Goal: Information Seeking & Learning: Find specific page/section

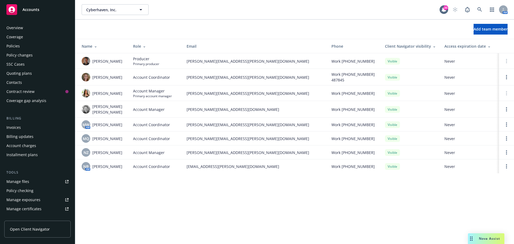
scroll to position [114, 0]
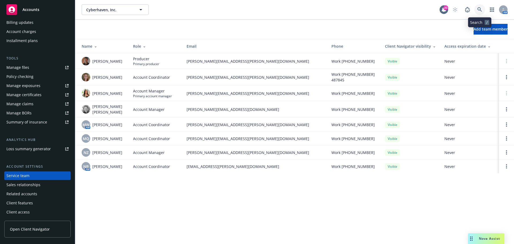
click at [480, 8] on icon at bounding box center [479, 9] width 5 height 5
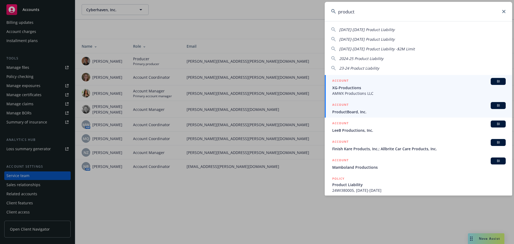
type input "product"
click at [493, 104] on span "BI" at bounding box center [498, 105] width 11 height 5
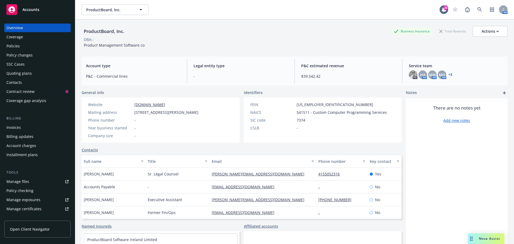
click at [448, 74] on link "+ 3" at bounding box center [450, 74] width 4 height 3
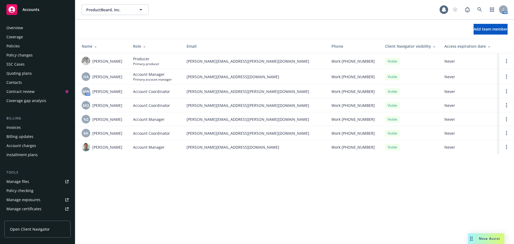
scroll to position [114, 0]
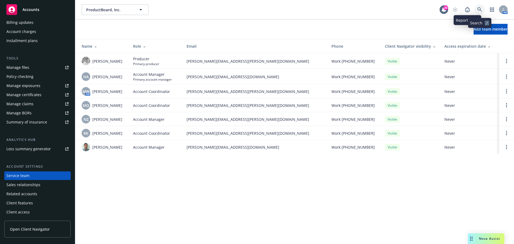
click at [479, 9] on icon at bounding box center [479, 9] width 5 height 5
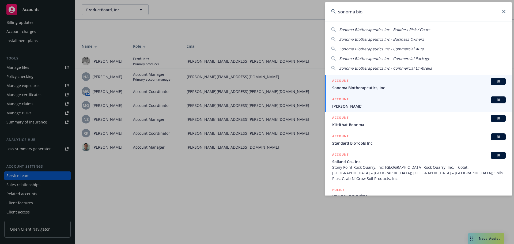
type input "sonoma bio"
click at [493, 80] on span "BI" at bounding box center [498, 81] width 11 height 5
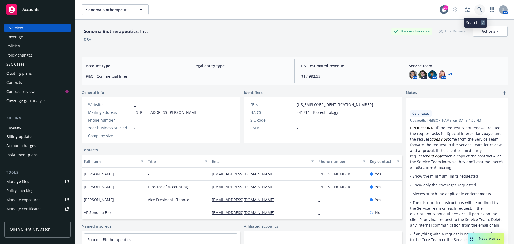
click at [477, 8] on icon at bounding box center [479, 9] width 5 height 5
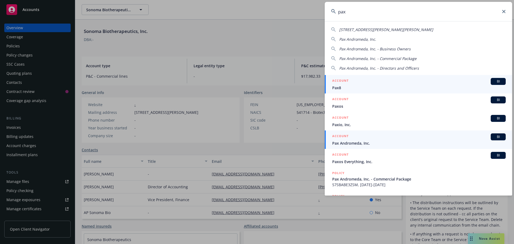
type input "pax"
click at [493, 135] on span "BI" at bounding box center [498, 136] width 11 height 5
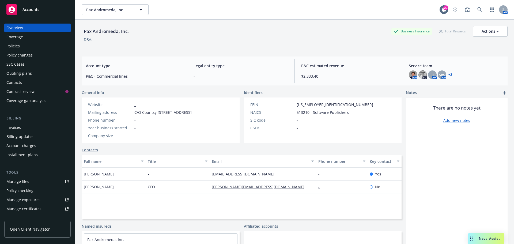
click at [448, 75] on link "+ 2" at bounding box center [450, 74] width 4 height 3
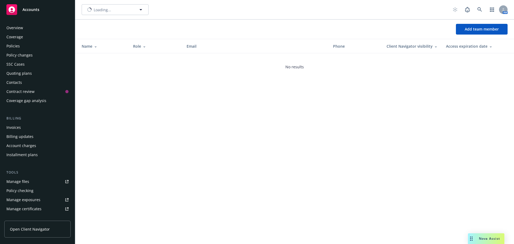
scroll to position [114, 0]
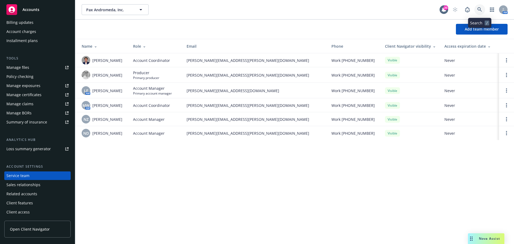
click at [480, 7] on icon at bounding box center [479, 9] width 5 height 5
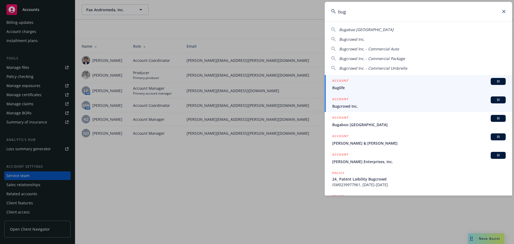
type input "bug"
click at [493, 98] on span "BI" at bounding box center [498, 99] width 11 height 5
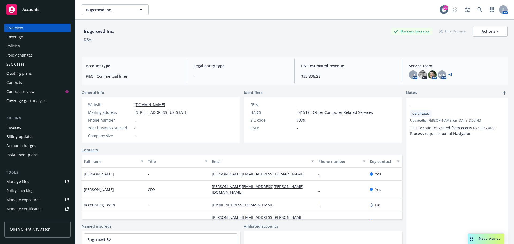
click at [448, 74] on link "+ 5" at bounding box center [450, 74] width 4 height 3
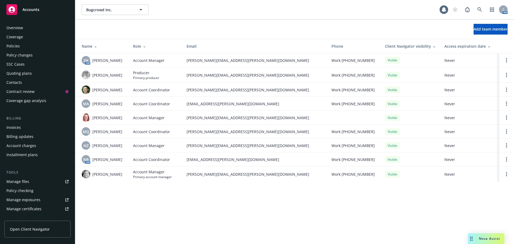
scroll to position [114, 0]
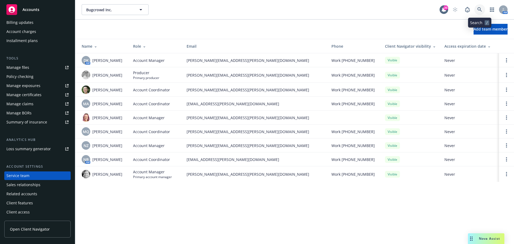
click at [479, 8] on icon at bounding box center [479, 9] width 5 height 5
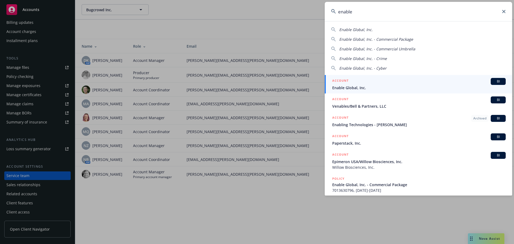
type input "enable"
click at [498, 81] on span "BI" at bounding box center [498, 81] width 11 height 5
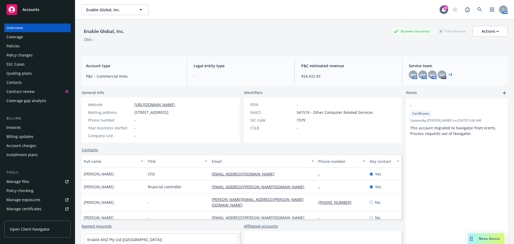
click at [448, 75] on link "+ 3" at bounding box center [450, 74] width 4 height 3
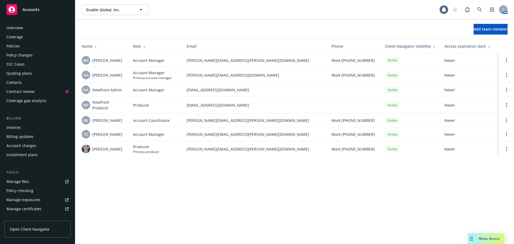
scroll to position [114, 0]
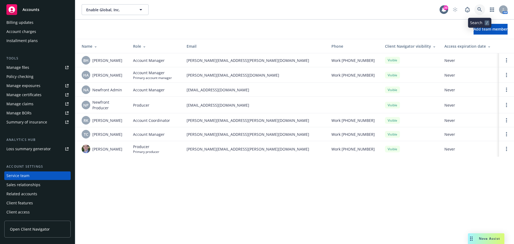
click at [478, 10] on icon at bounding box center [479, 9] width 5 height 5
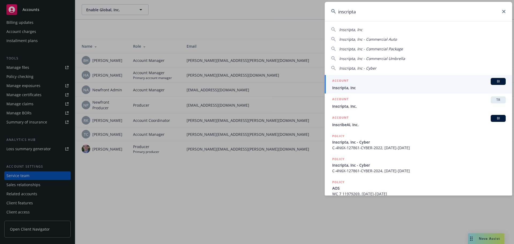
type input "inscripta"
click at [495, 80] on span "BI" at bounding box center [498, 81] width 11 height 5
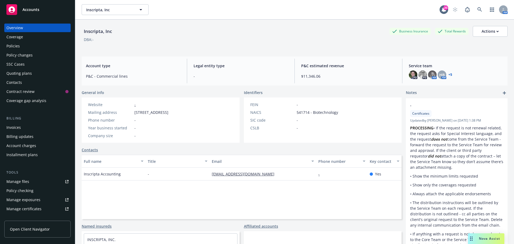
click at [448, 74] on link "+ 5" at bounding box center [450, 74] width 4 height 3
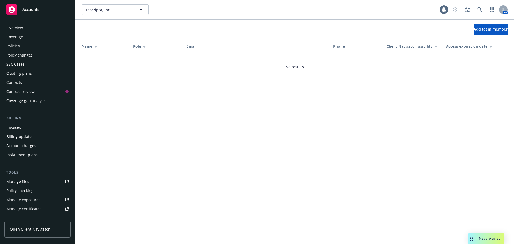
scroll to position [114, 0]
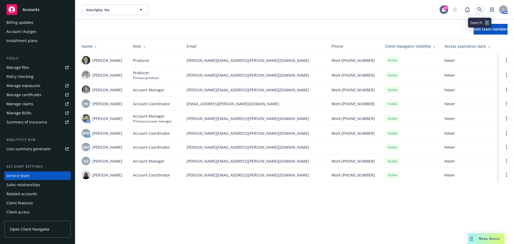
click at [478, 9] on icon at bounding box center [479, 9] width 5 height 5
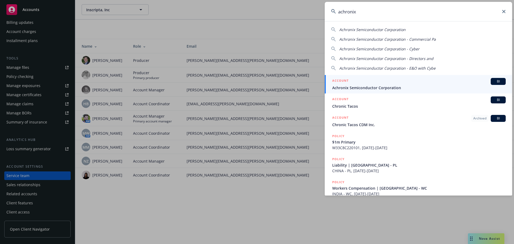
type input "achronix"
click at [495, 81] on span "BI" at bounding box center [498, 81] width 11 height 5
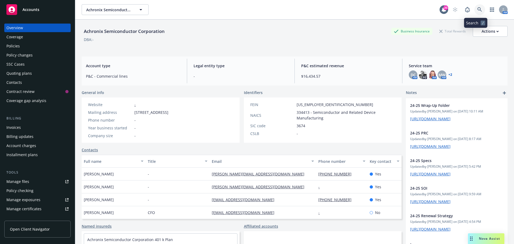
click at [477, 9] on icon at bounding box center [479, 9] width 5 height 5
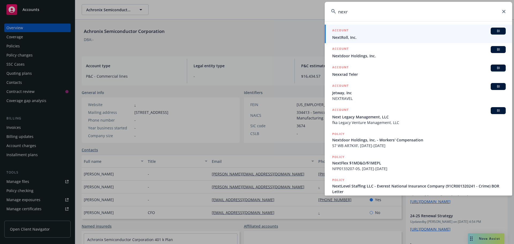
type input "nexr"
click at [493, 29] on span "BI" at bounding box center [498, 31] width 11 height 5
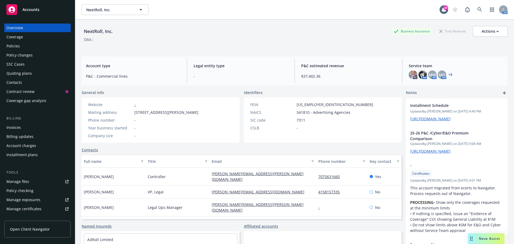
click at [448, 73] on link "+ 3" at bounding box center [450, 74] width 4 height 3
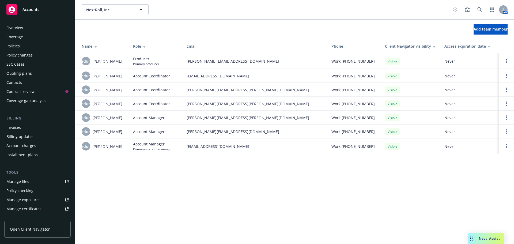
scroll to position [114, 0]
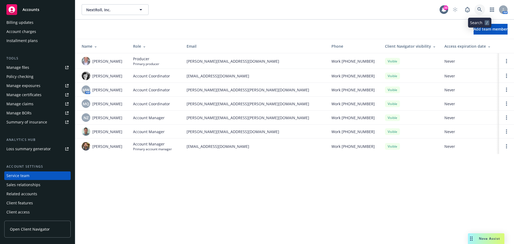
click at [478, 9] on icon at bounding box center [479, 9] width 5 height 5
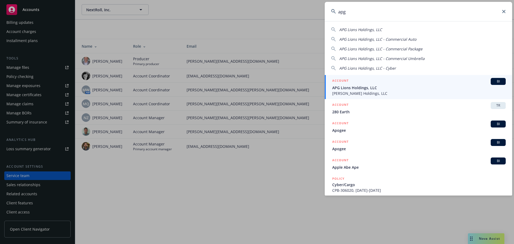
type input "apg"
click at [494, 81] on span "BI" at bounding box center [498, 81] width 11 height 5
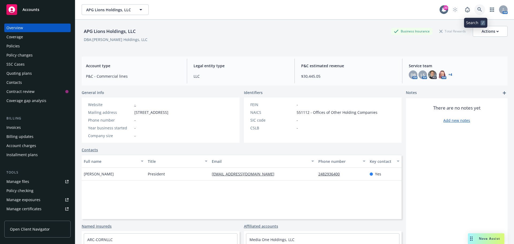
click at [477, 9] on icon at bounding box center [479, 9] width 5 height 5
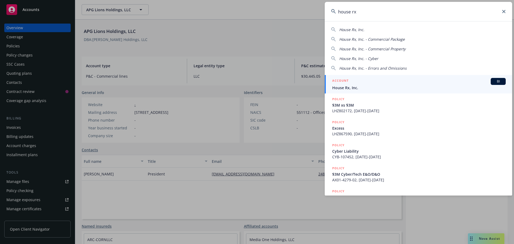
type input "house rx"
click at [496, 81] on span "BI" at bounding box center [498, 81] width 11 height 5
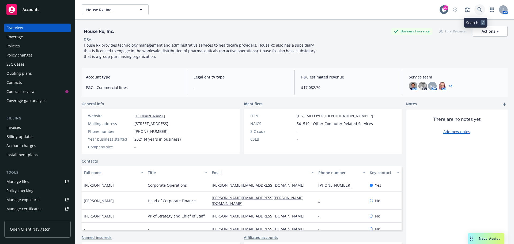
click at [477, 9] on icon at bounding box center [479, 9] width 5 height 5
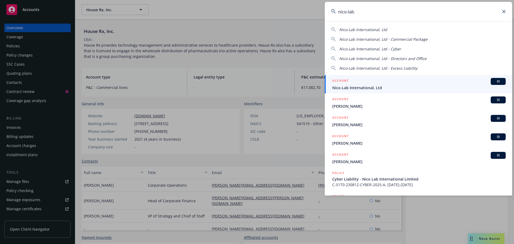
type input "nico-lab"
click at [496, 80] on span "BI" at bounding box center [498, 81] width 11 height 5
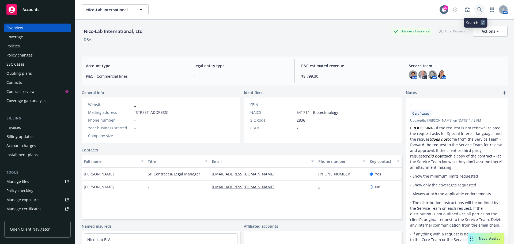
click at [477, 9] on icon at bounding box center [479, 9] width 5 height 5
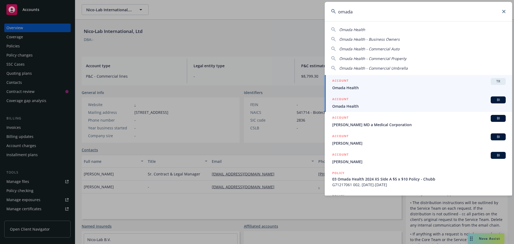
type input "omada"
click at [495, 99] on span "BI" at bounding box center [498, 99] width 11 height 5
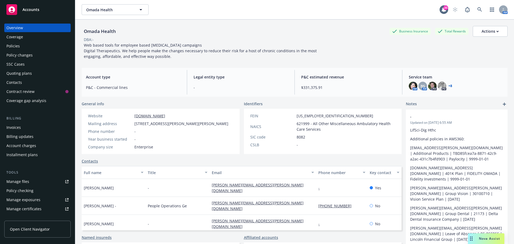
click at [448, 85] on link "+ 8" at bounding box center [450, 85] width 4 height 3
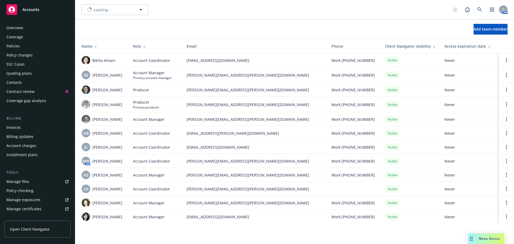
scroll to position [114, 0]
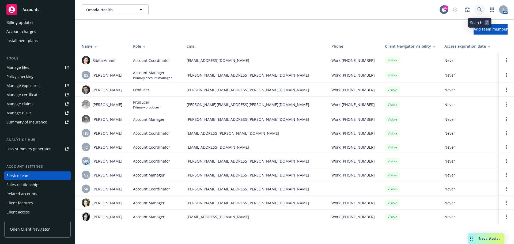
click at [479, 8] on icon at bounding box center [479, 9] width 5 height 5
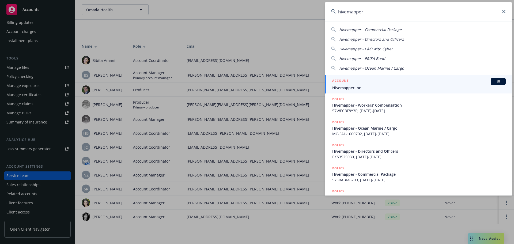
type input "hivemapper"
click at [493, 81] on span "BI" at bounding box center [498, 81] width 11 height 5
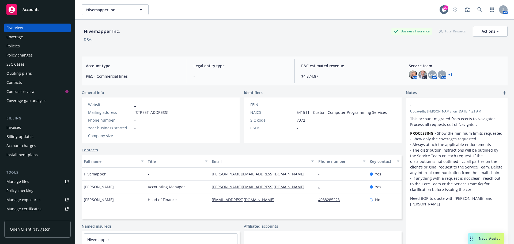
click at [448, 74] on link "+ 1" at bounding box center [450, 74] width 4 height 3
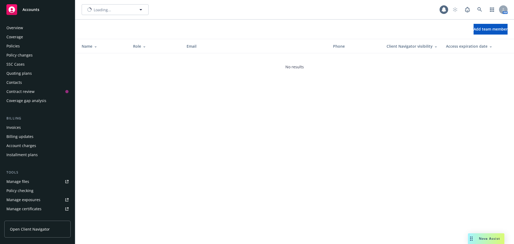
scroll to position [114, 0]
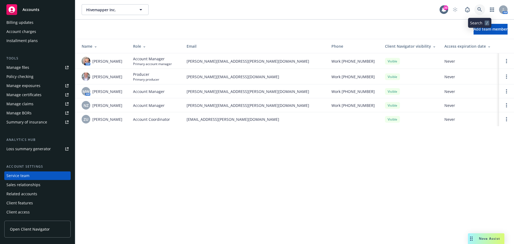
click at [479, 7] on icon at bounding box center [479, 9] width 5 height 5
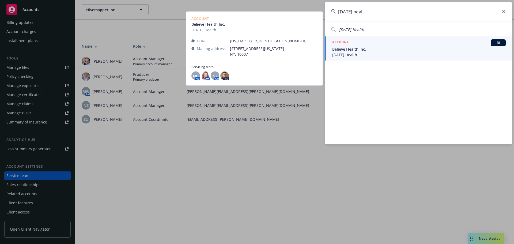
type input "tomorrow heal"
click at [498, 42] on span "BI" at bounding box center [498, 42] width 11 height 5
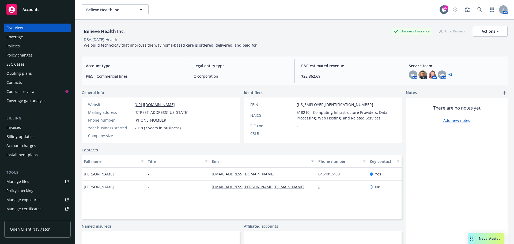
click at [448, 74] on link "+ 3" at bounding box center [450, 74] width 4 height 3
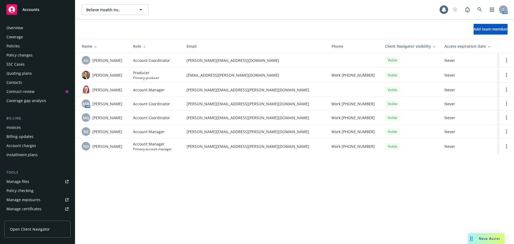
scroll to position [114, 0]
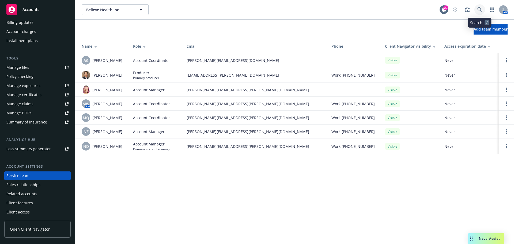
click at [479, 7] on icon at bounding box center [479, 9] width 5 height 5
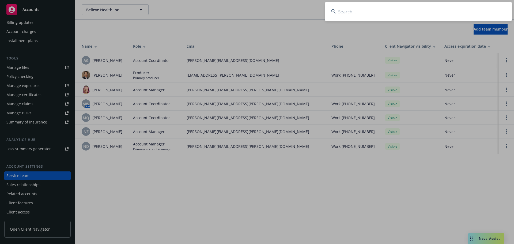
click at [362, 10] on input at bounding box center [418, 11] width 187 height 19
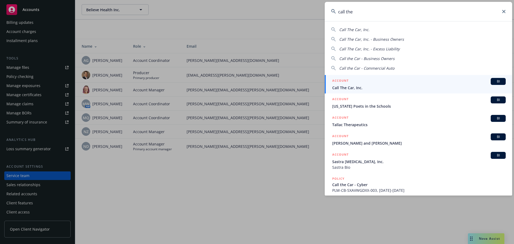
type input "call the"
click at [495, 81] on span "BI" at bounding box center [498, 81] width 11 height 5
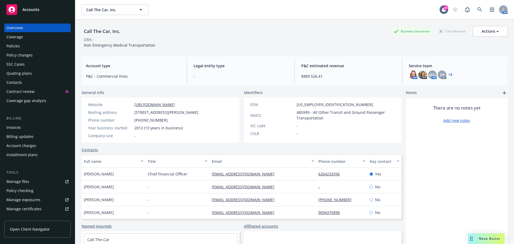
click at [448, 74] on link "+ 3" at bounding box center [450, 74] width 4 height 3
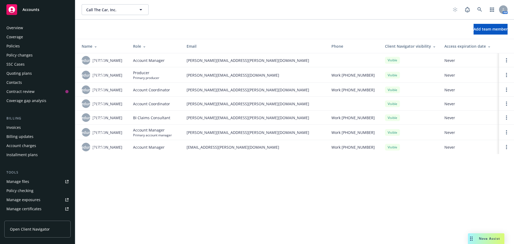
scroll to position [114, 0]
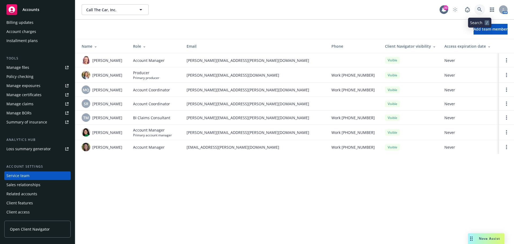
click at [480, 8] on icon at bounding box center [479, 9] width 5 height 5
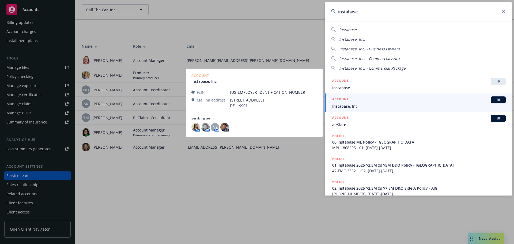
type input "instabase"
click at [493, 98] on span "BI" at bounding box center [498, 99] width 11 height 5
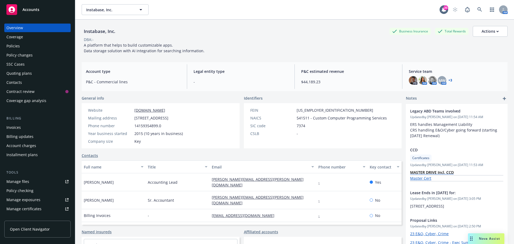
click at [448, 79] on link "+ 3" at bounding box center [450, 80] width 4 height 3
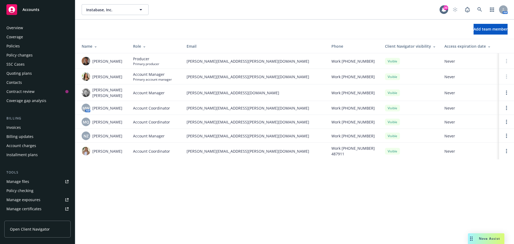
click at [14, 45] on div "Policies" at bounding box center [12, 46] width 13 height 9
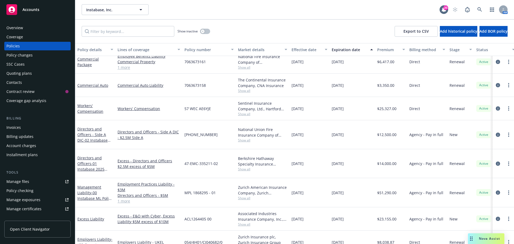
scroll to position [54, 0]
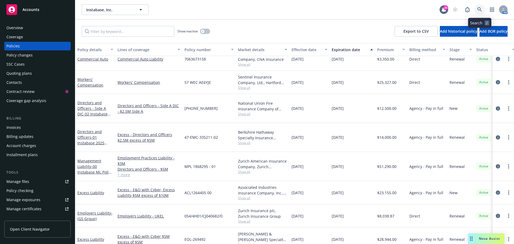
click at [479, 9] on icon at bounding box center [479, 9] width 5 height 5
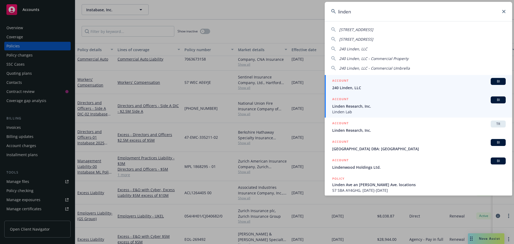
type input "linden"
click at [493, 98] on span "BI" at bounding box center [498, 99] width 11 height 5
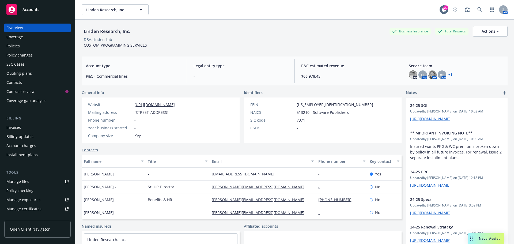
click at [448, 74] on link "+ 1" at bounding box center [450, 74] width 4 height 3
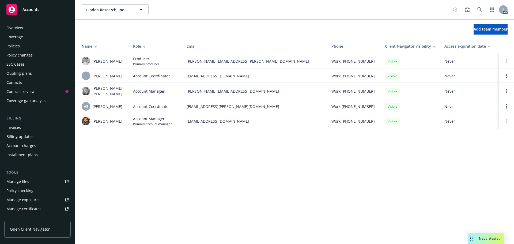
scroll to position [114, 0]
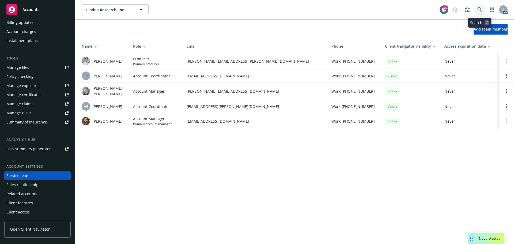
click at [478, 7] on icon at bounding box center [479, 9] width 5 height 5
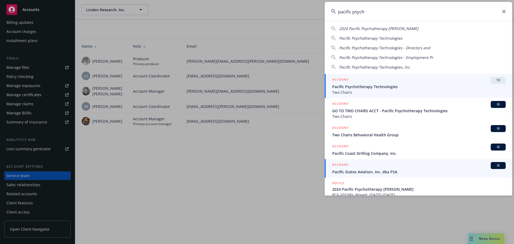
scroll to position [0, 0]
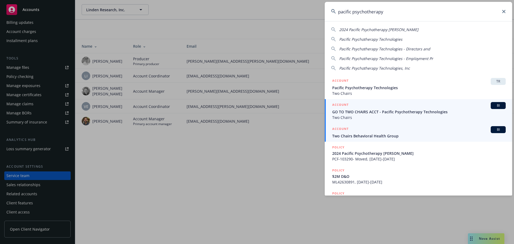
type input "pacific psychotherapy"
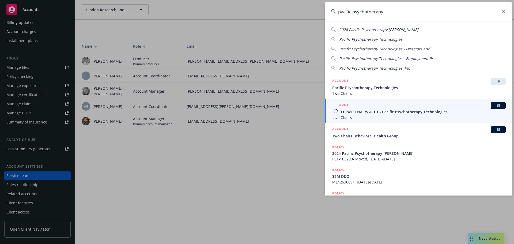
click at [496, 105] on span "BI" at bounding box center [498, 105] width 11 height 5
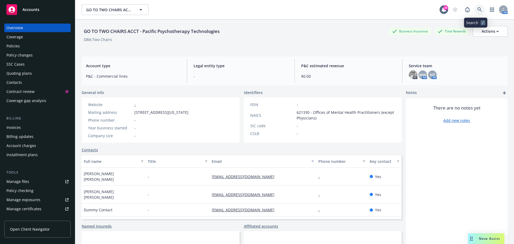
click at [477, 9] on icon at bounding box center [479, 9] width 5 height 5
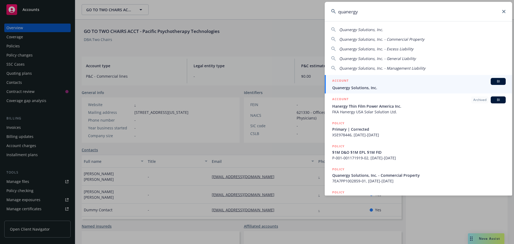
type input "quanergy"
click at [493, 81] on span "BI" at bounding box center [498, 81] width 11 height 5
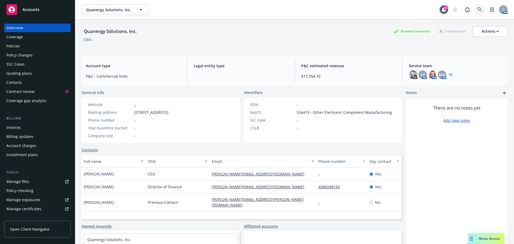
click at [477, 10] on icon at bounding box center [479, 9] width 5 height 5
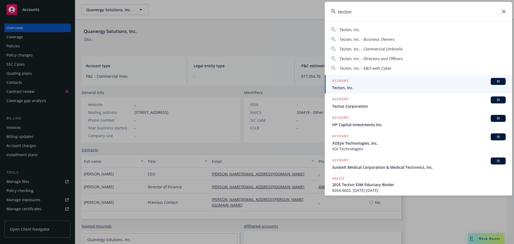
type input "tecton"
click at [494, 82] on span "BI" at bounding box center [498, 81] width 11 height 5
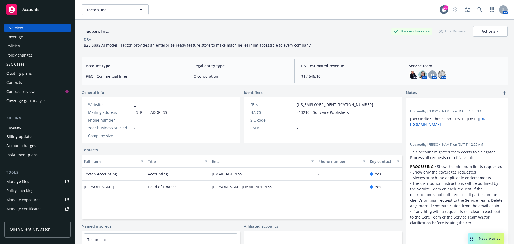
click at [11, 46] on div "Policies" at bounding box center [12, 46] width 13 height 9
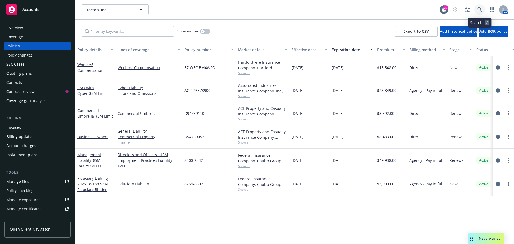
click at [480, 9] on icon at bounding box center [479, 9] width 5 height 5
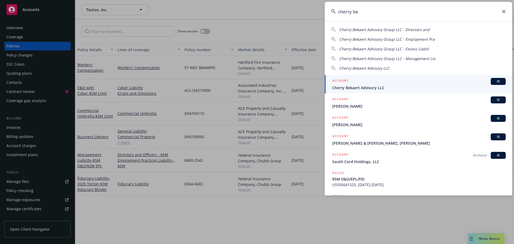
type input "cherry be"
click at [493, 82] on span "BI" at bounding box center [498, 81] width 11 height 5
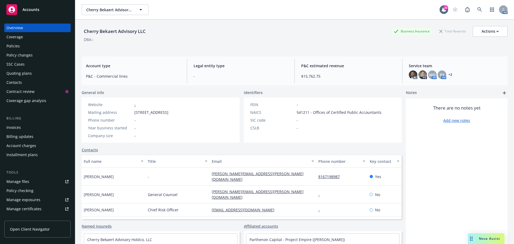
click at [448, 75] on link "+ 2" at bounding box center [450, 74] width 4 height 3
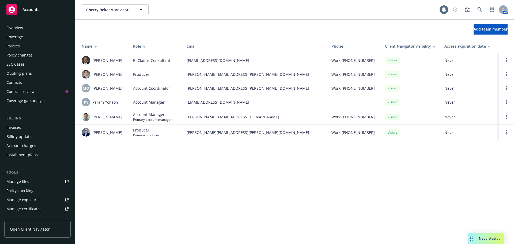
scroll to position [114, 0]
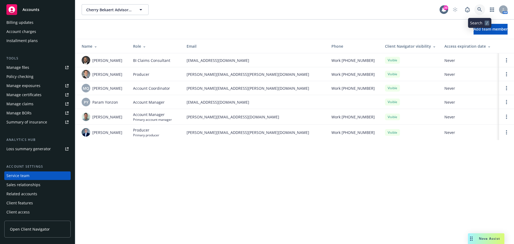
click at [478, 9] on icon at bounding box center [479, 9] width 5 height 5
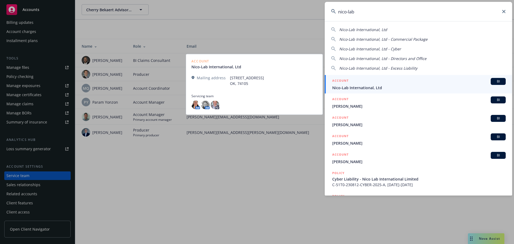
type input "nico-lab"
click at [495, 79] on span "BI" at bounding box center [498, 81] width 11 height 5
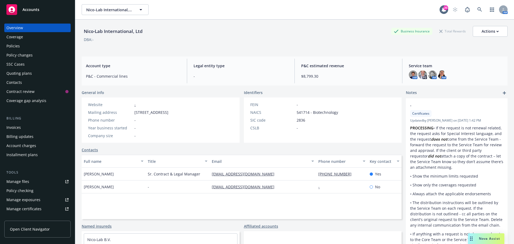
click at [15, 46] on div "Policies" at bounding box center [12, 46] width 13 height 9
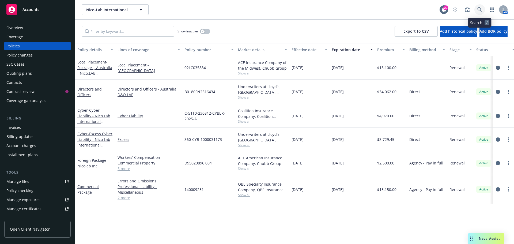
click at [478, 8] on icon at bounding box center [479, 9] width 5 height 5
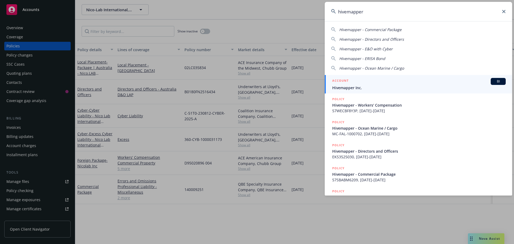
type input "hivemapper"
click at [493, 81] on span "BI" at bounding box center [498, 81] width 11 height 5
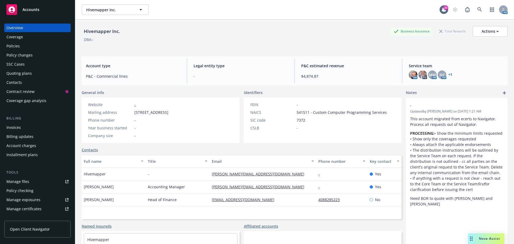
click at [448, 74] on link "+ 1" at bounding box center [450, 74] width 4 height 3
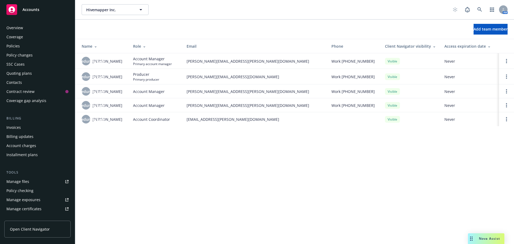
scroll to position [114, 0]
